Goal: Task Accomplishment & Management: Manage account settings

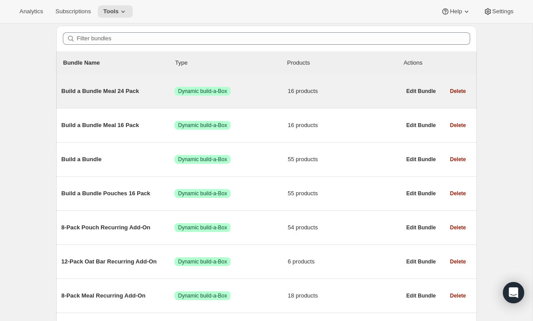
scroll to position [72, 0]
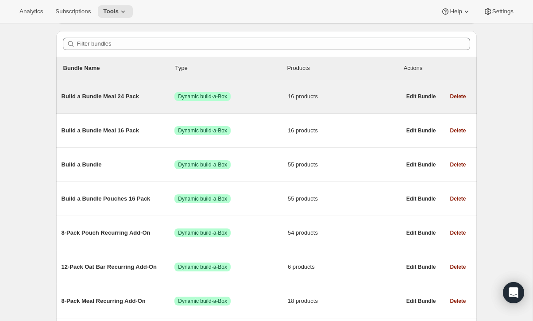
click at [121, 101] on div "Build a Bundle Meal 24 Pack Success Dynamic build-a-Box 16 products" at bounding box center [231, 96] width 339 height 9
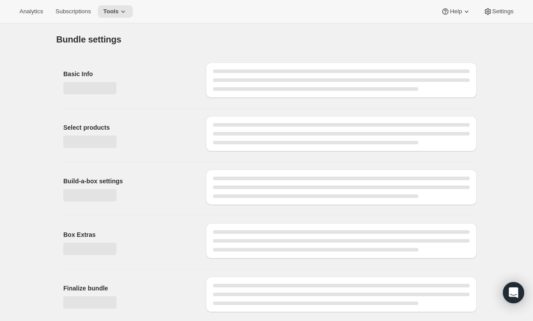
type input "Build a Bundle Meal 24 Pack"
checkbox input "true"
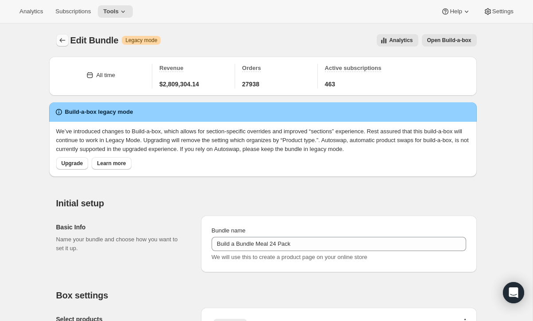
click at [67, 42] on button "Bundles" at bounding box center [62, 40] width 12 height 12
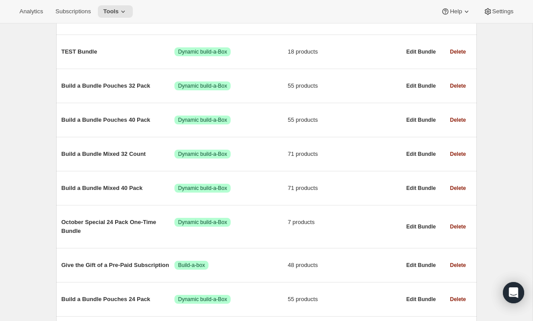
scroll to position [358, 0]
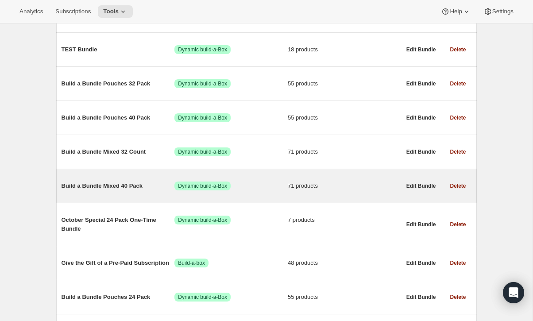
click at [123, 190] on span "Build a Bundle Mixed 40 Pack" at bounding box center [118, 185] width 113 height 9
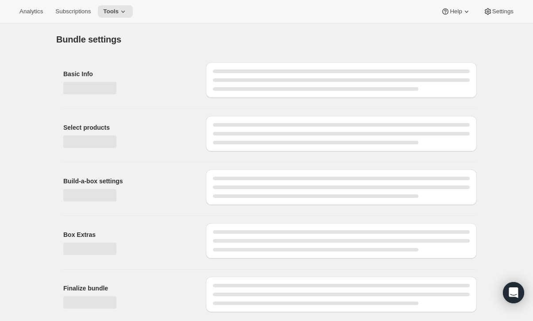
type input "Build a Bundle Mixed 40 Pack"
checkbox input "true"
select select "MINIMUM"
type input "Select at least 8 meals"
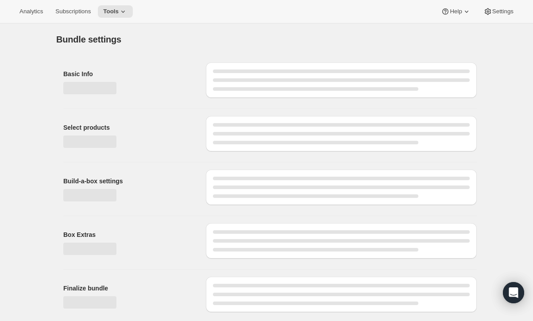
select select "gid://shopify/ProductVariant/41182201774162_e143ae9f-052c-4d0a-9eb4-a0f33d9d72e0"
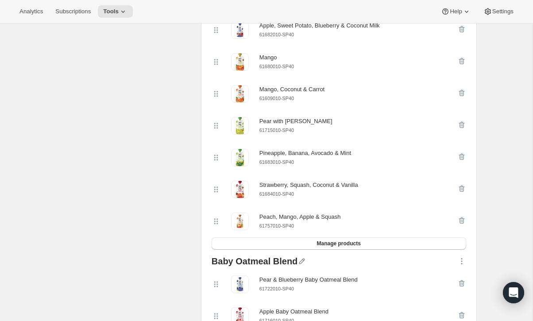
scroll to position [1993, 0]
click at [462, 63] on icon "button" at bounding box center [462, 62] width 1 height 3
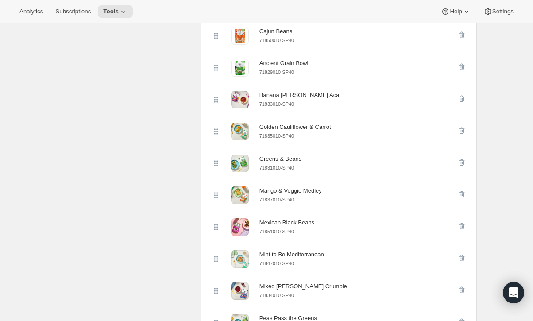
scroll to position [0, 0]
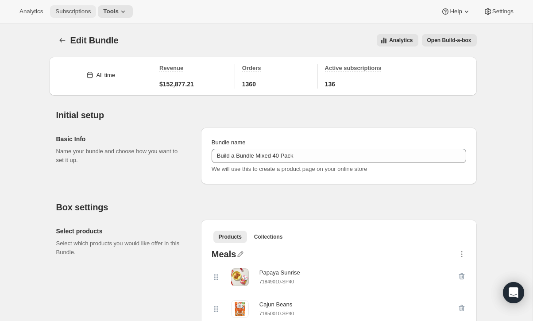
click at [81, 14] on span "Subscriptions" at bounding box center [72, 11] width 35 height 7
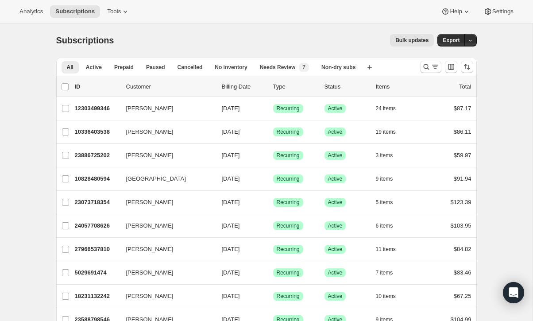
click at [390, 37] on button "Bulk updates" at bounding box center [412, 40] width 44 height 12
